Goal: Task Accomplishment & Management: Manage account settings

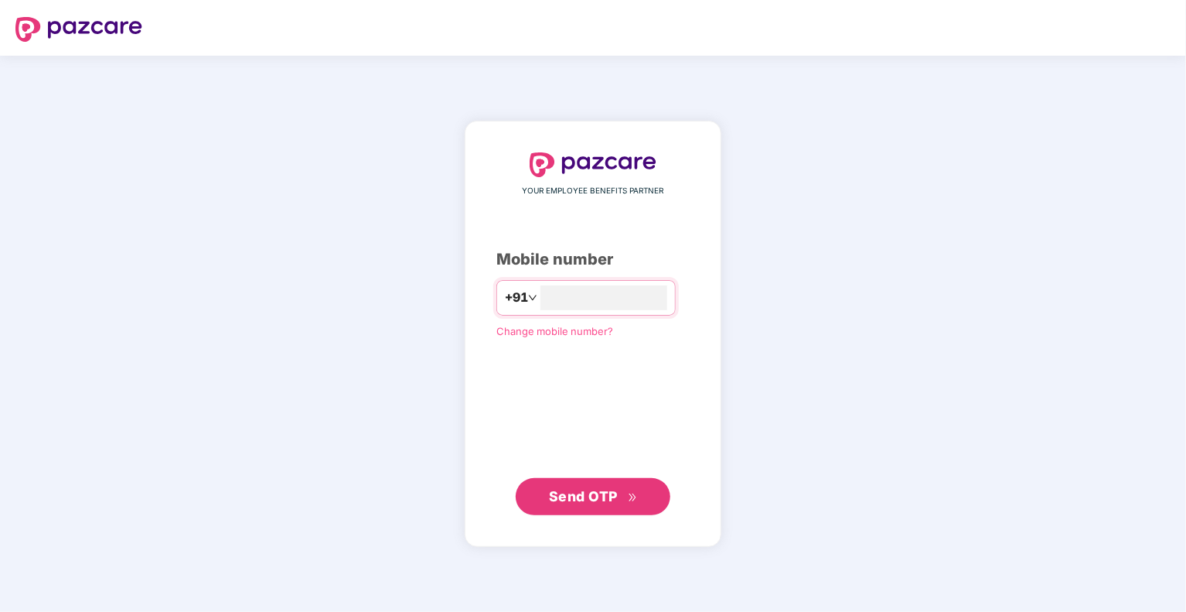
type input "**********"
click at [582, 488] on span "Send OTP" at bounding box center [583, 495] width 69 height 16
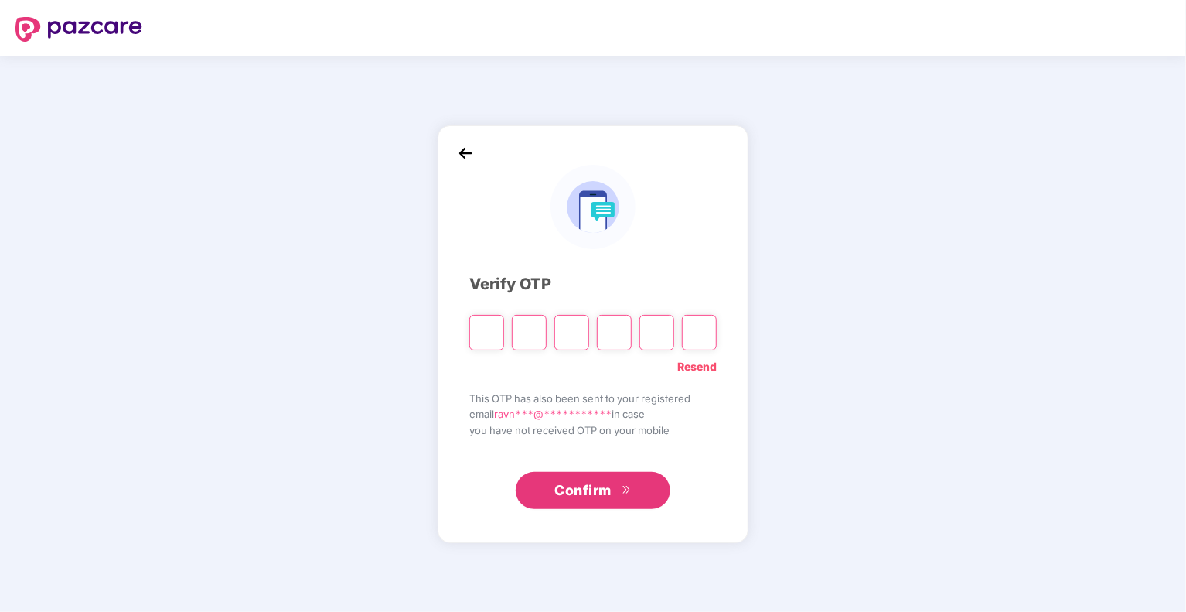
type input "*"
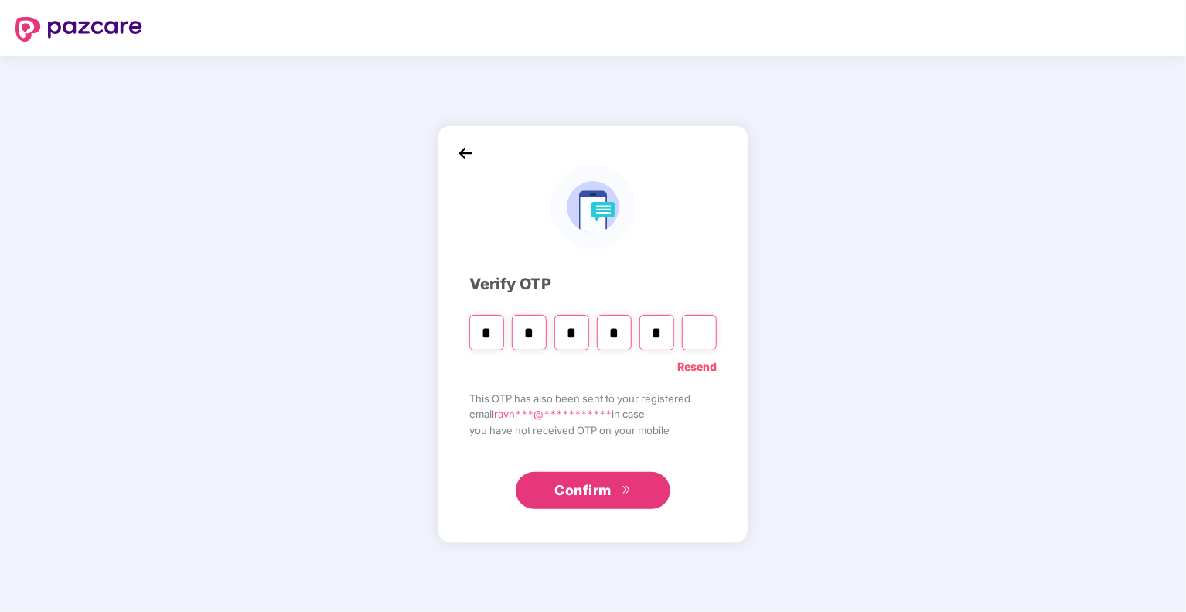
type input "*"
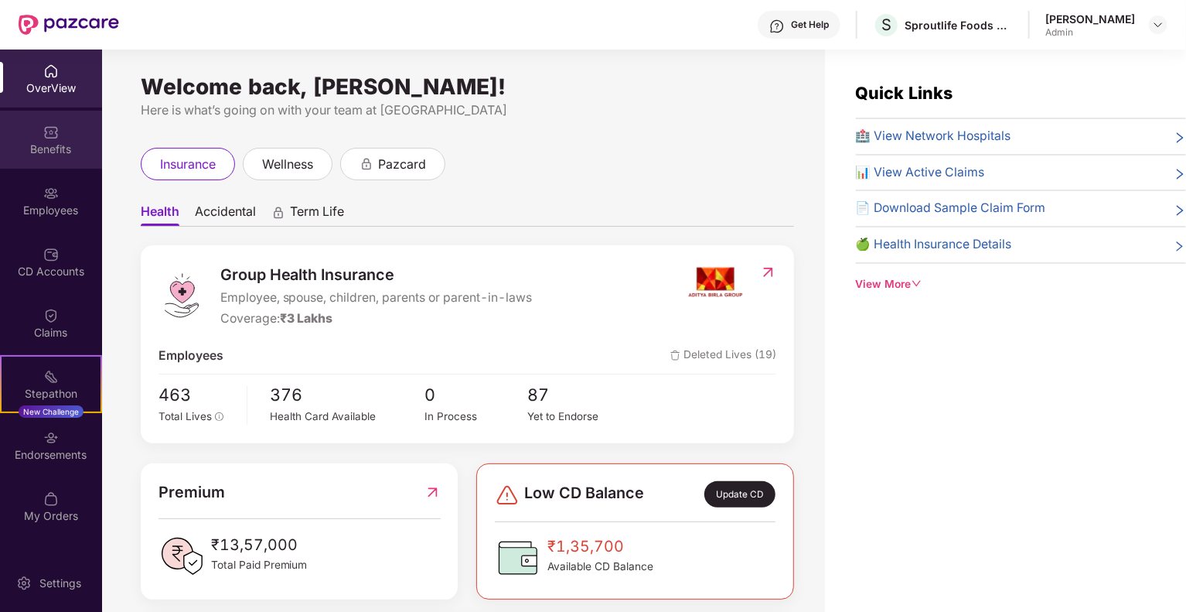
click at [50, 133] on img at bounding box center [50, 132] width 15 height 15
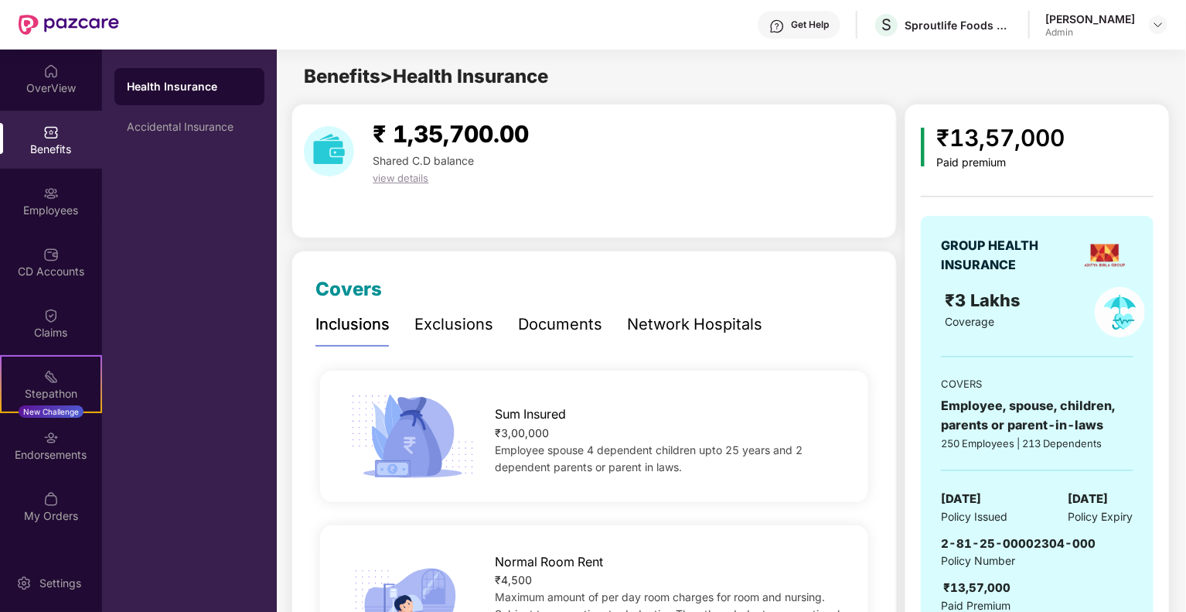
click at [476, 323] on div "Exclusions" at bounding box center [454, 324] width 79 height 24
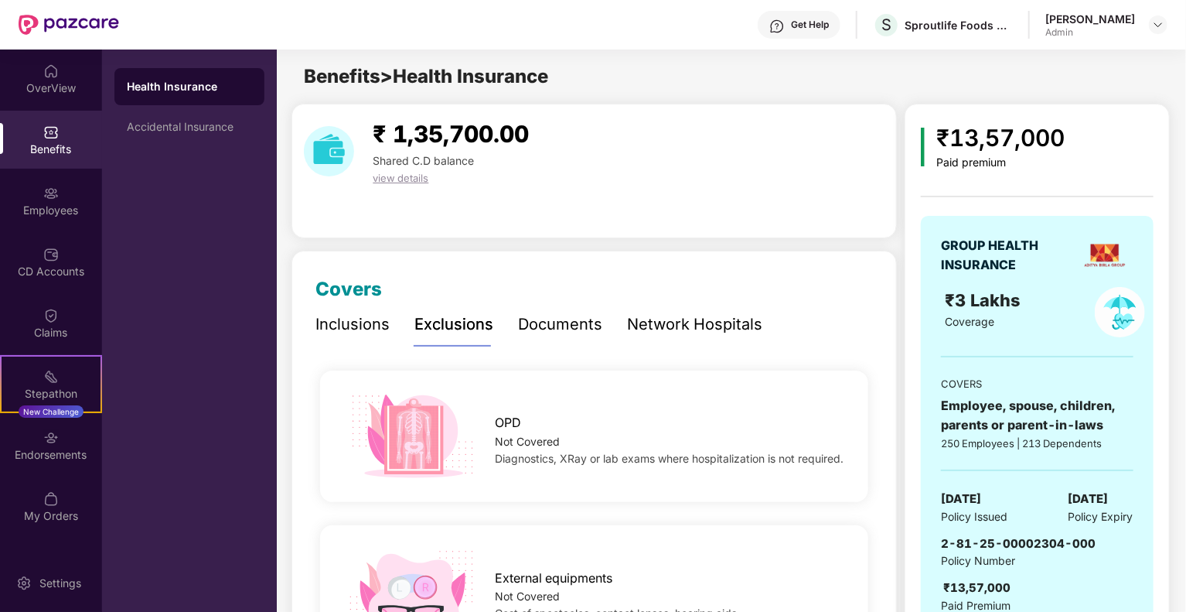
click at [552, 318] on div "Documents" at bounding box center [560, 324] width 84 height 24
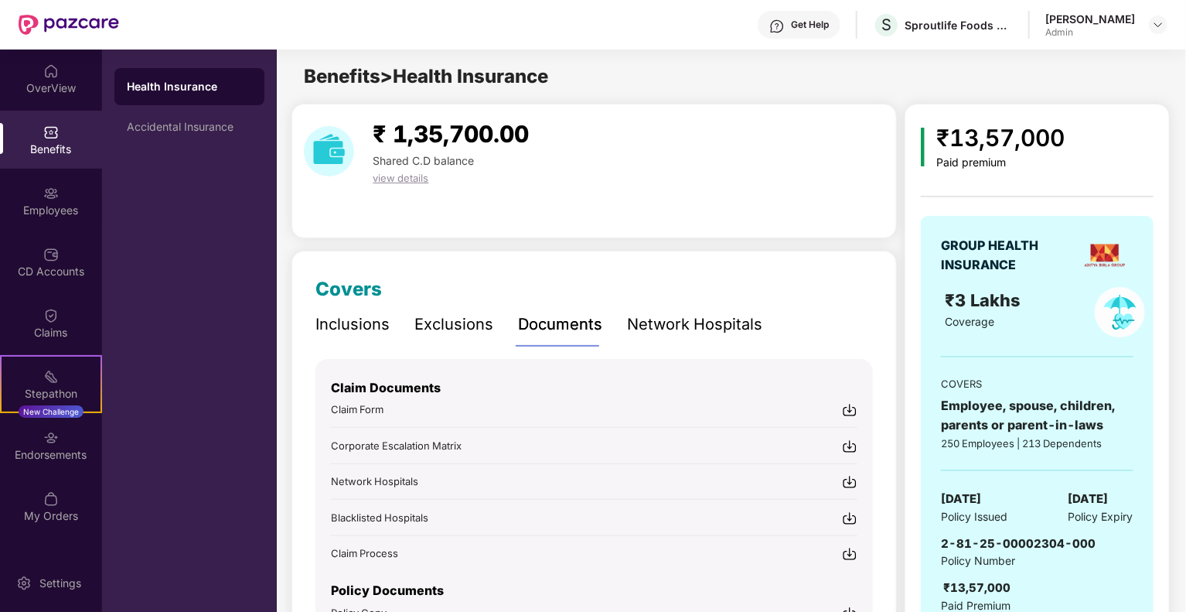
scroll to position [108, 0]
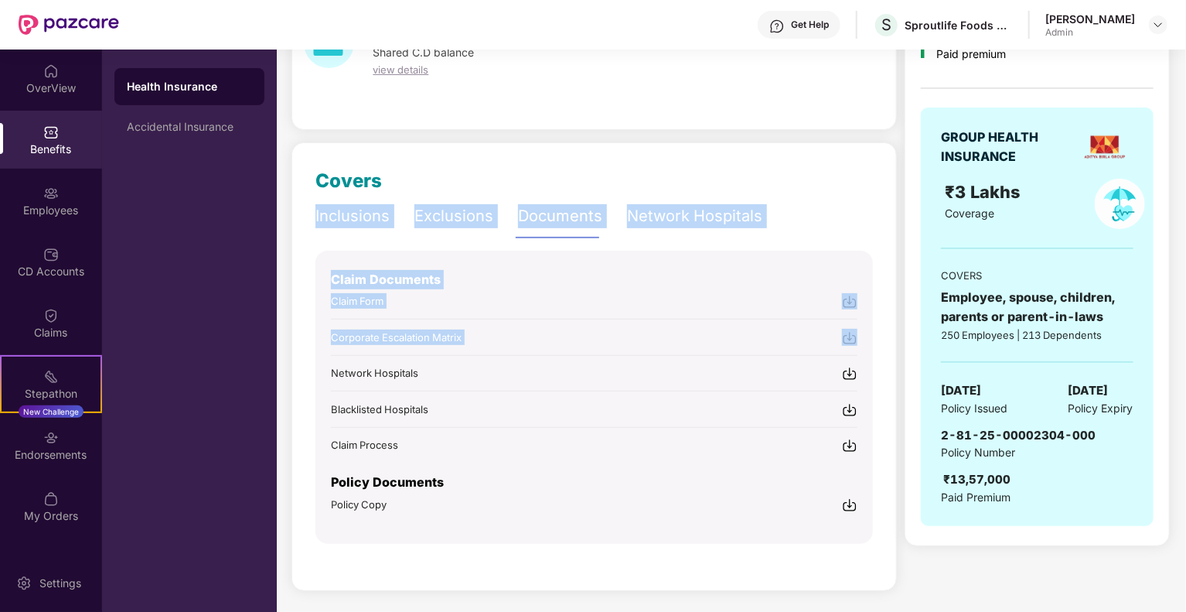
drag, startPoint x: 656, startPoint y: 326, endPoint x: 656, endPoint y: 160, distance: 165.5
click at [656, 160] on div "Covers Inclusions Exclusions Documents Network Hospitals Sum Insured ₹3,00,000 …" at bounding box center [595, 366] width 606 height 449
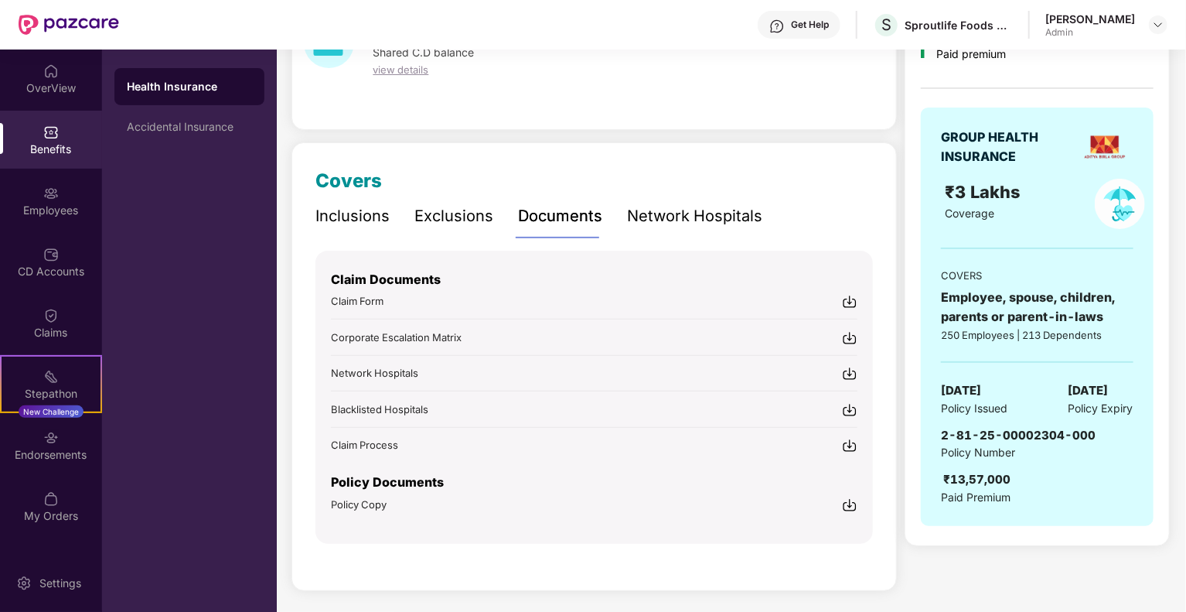
click at [365, 445] on span "Claim Process" at bounding box center [364, 444] width 67 height 12
click at [58, 81] on div "OverView" at bounding box center [51, 87] width 102 height 15
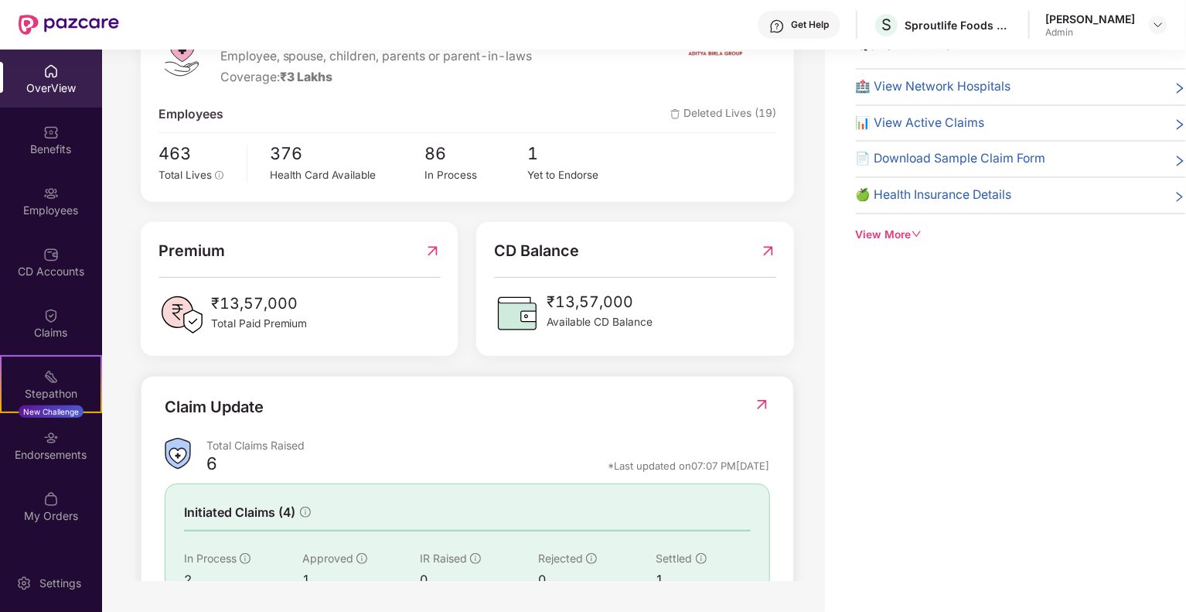
scroll to position [342, 0]
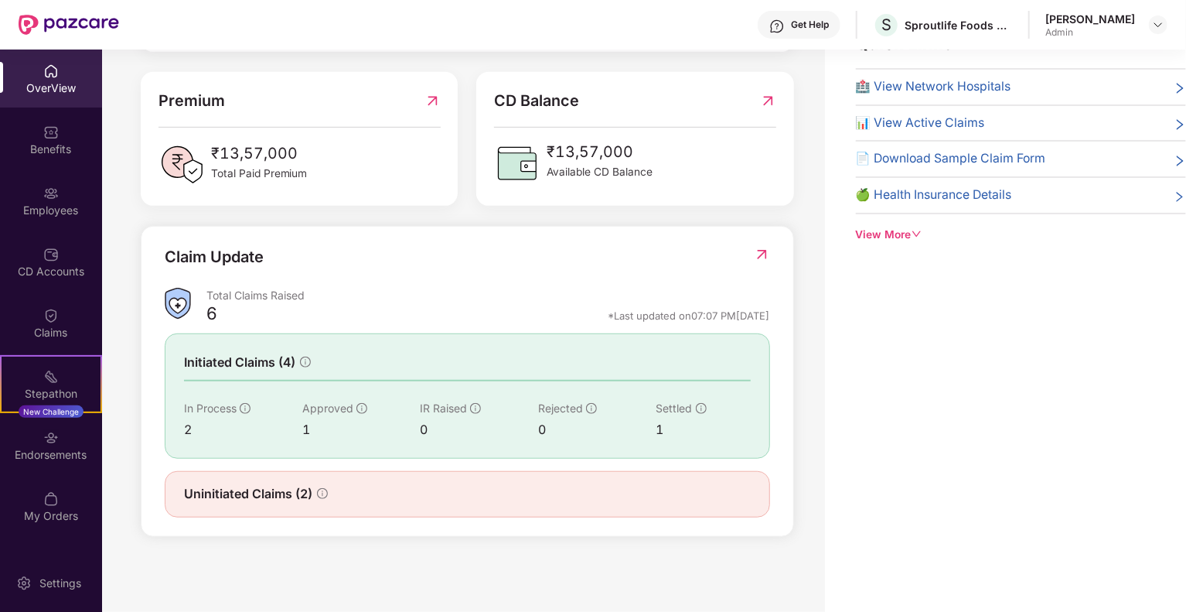
click at [764, 247] on img at bounding box center [762, 254] width 16 height 15
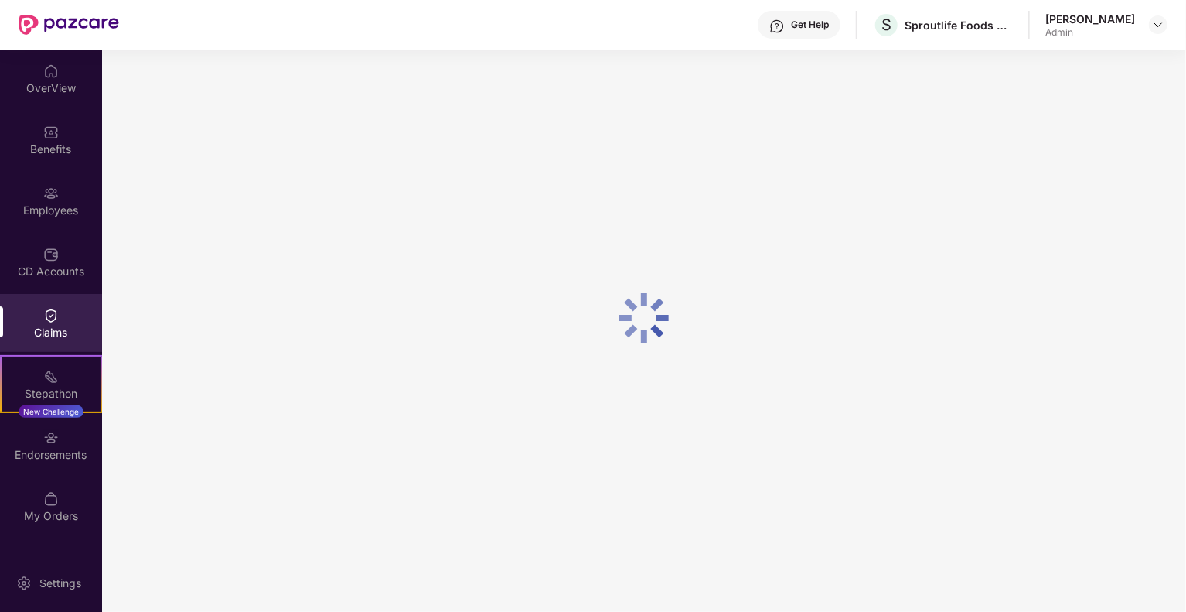
scroll to position [0, 0]
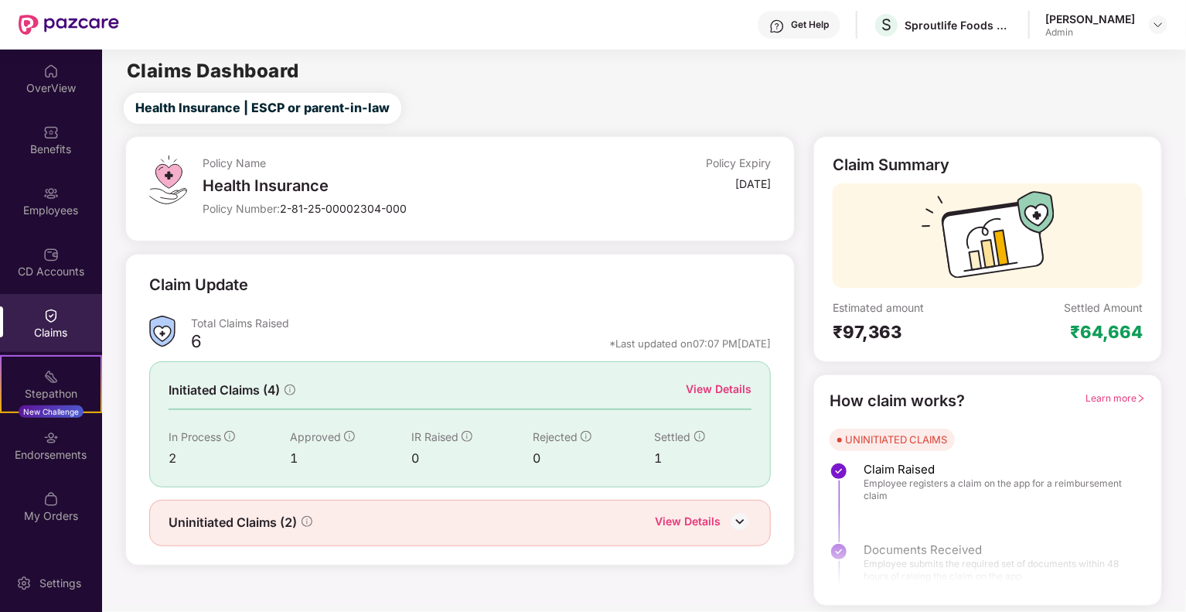
click at [718, 384] on div "View Details" at bounding box center [719, 388] width 66 height 17
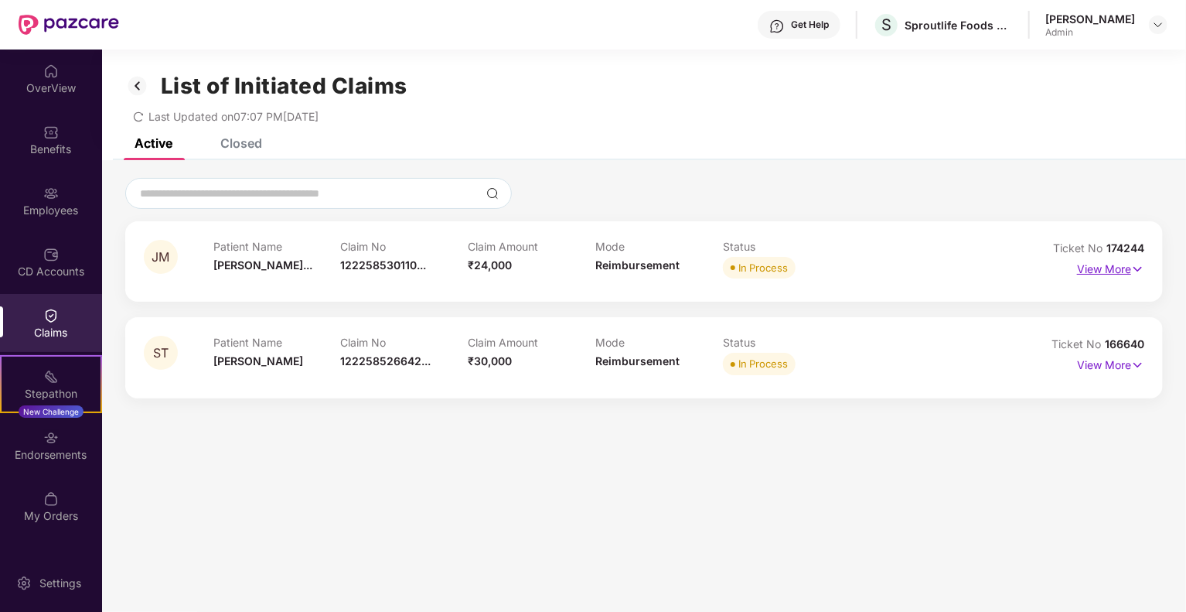
click at [1100, 275] on p "View More" at bounding box center [1110, 267] width 67 height 21
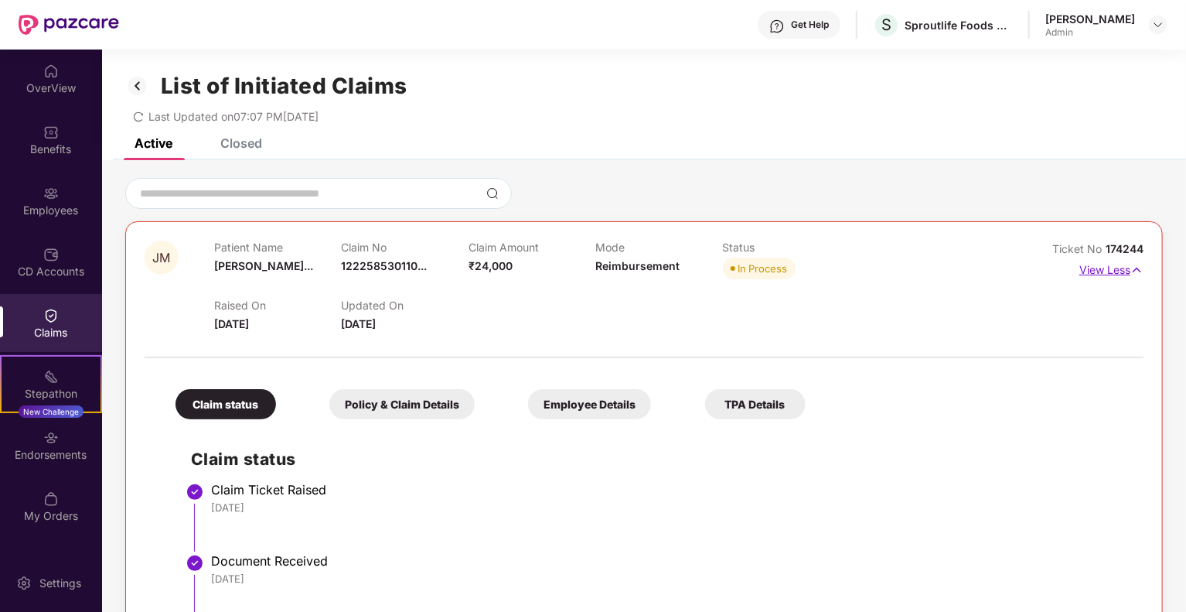
click at [1117, 268] on p "View Less" at bounding box center [1112, 268] width 64 height 21
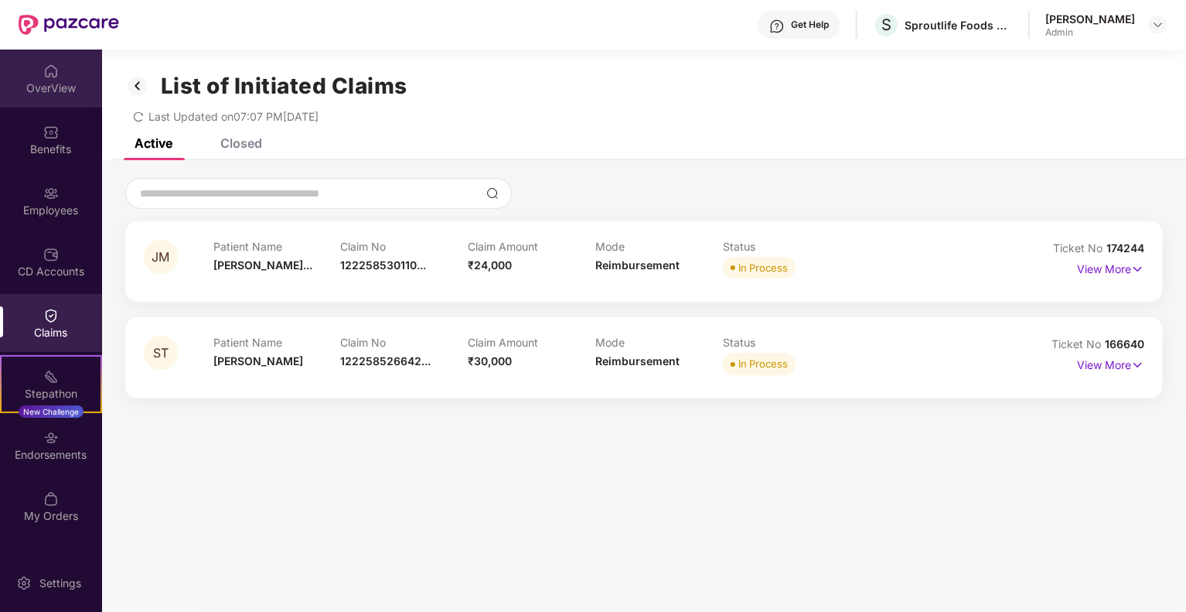
click at [71, 91] on div "OverView" at bounding box center [51, 87] width 102 height 15
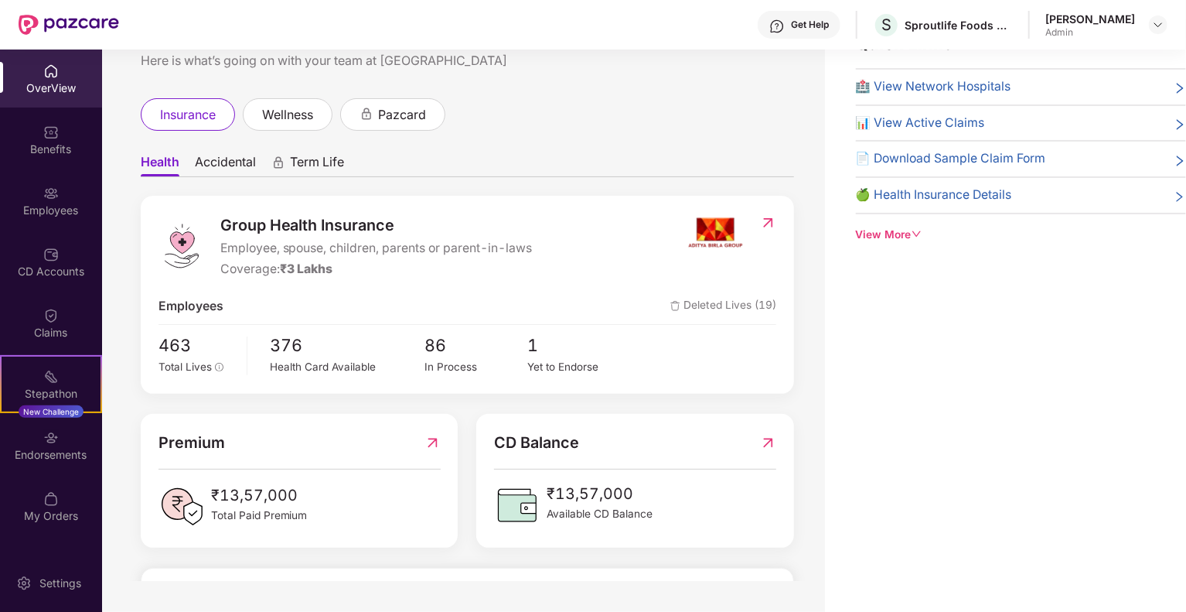
click at [226, 165] on span "Accidental" at bounding box center [225, 165] width 61 height 22
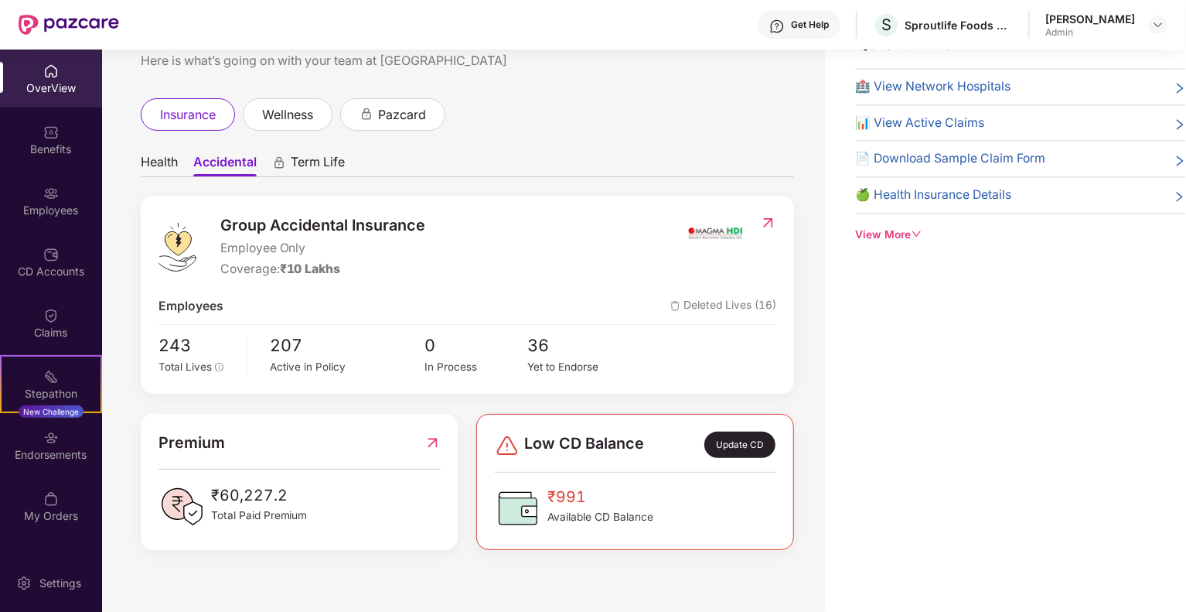
click at [748, 452] on div "Update CD" at bounding box center [740, 445] width 71 height 26
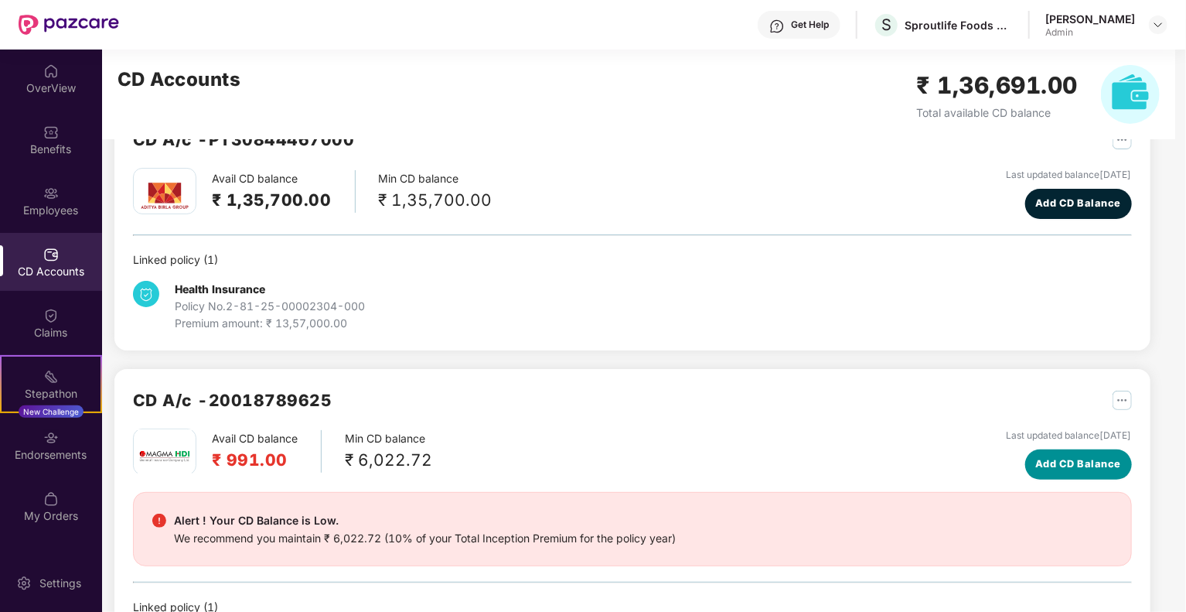
click at [1044, 469] on span "Add CD Balance" at bounding box center [1079, 463] width 86 height 15
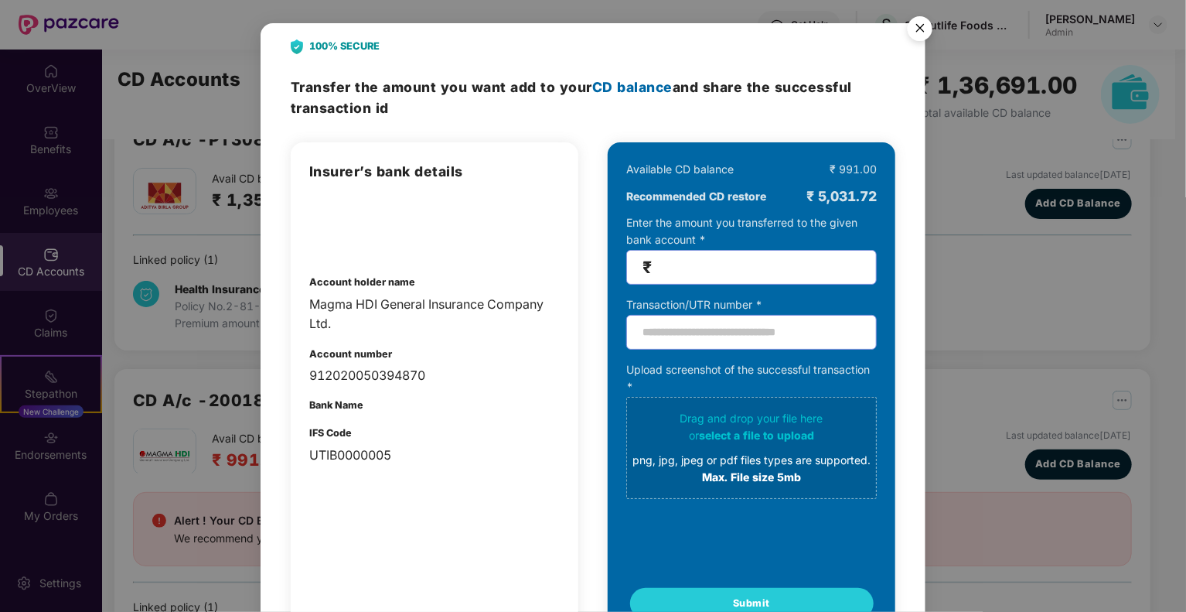
scroll to position [63, 0]
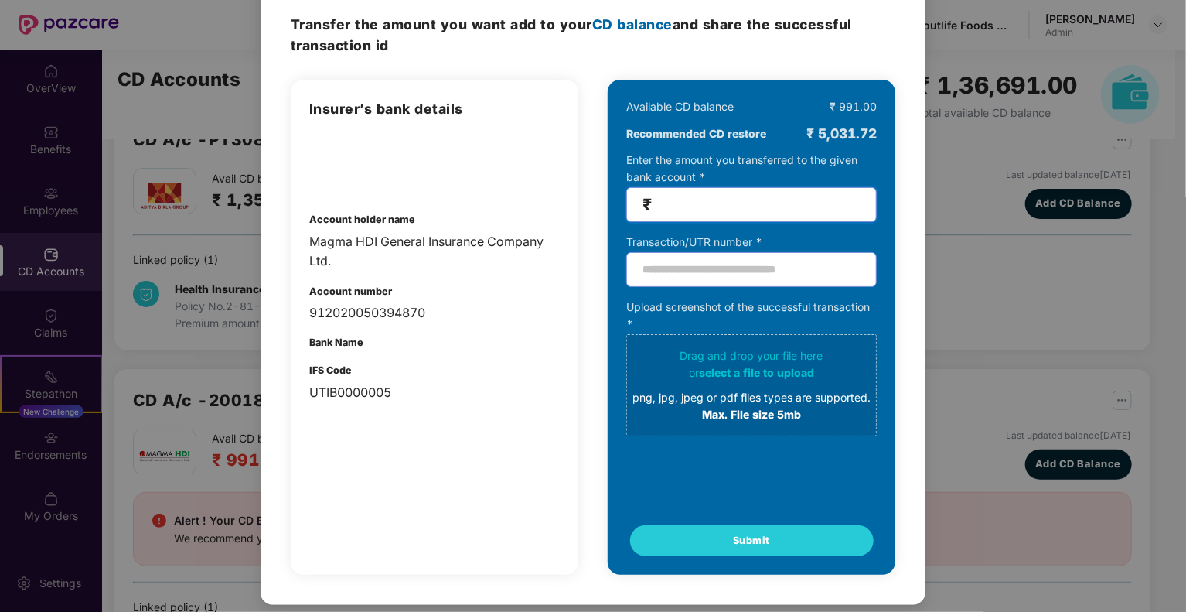
click at [685, 205] on input "number" at bounding box center [758, 205] width 206 height 18
click at [991, 209] on div "100% SECURE Transfer the amount you want add to your CD balance and share the s…" at bounding box center [593, 306] width 1186 height 612
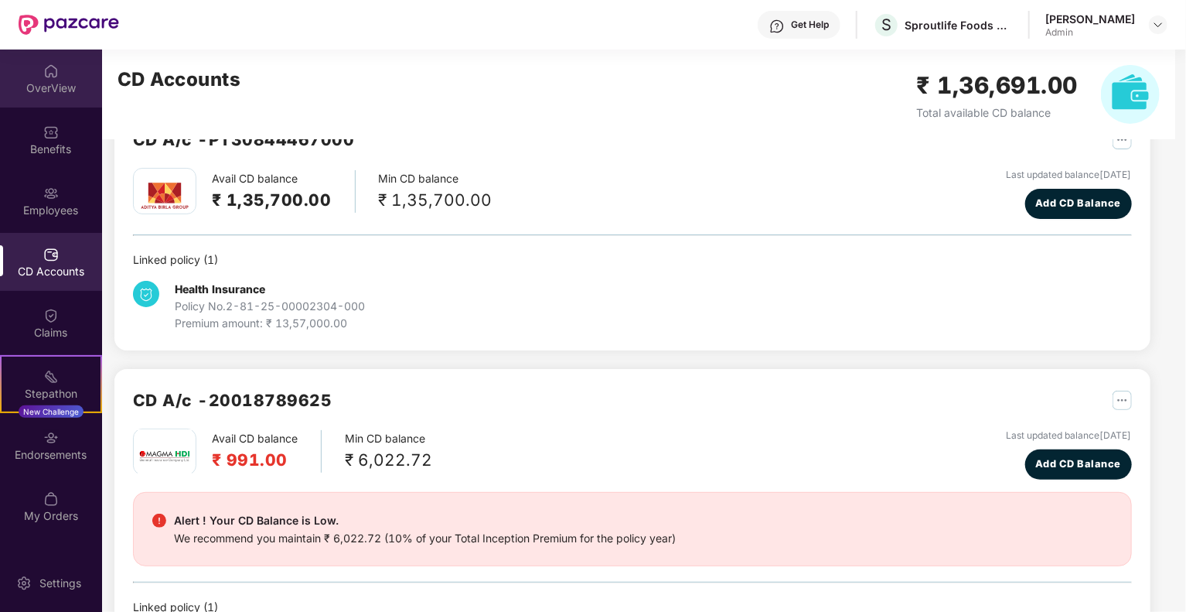
click at [43, 67] on img at bounding box center [50, 70] width 15 height 15
